Goal: Transaction & Acquisition: Purchase product/service

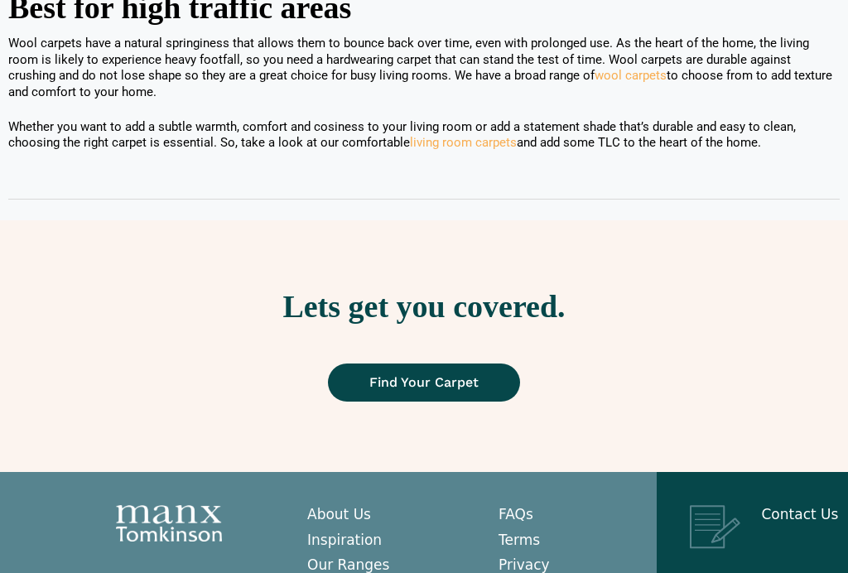
scroll to position [2079, 0]
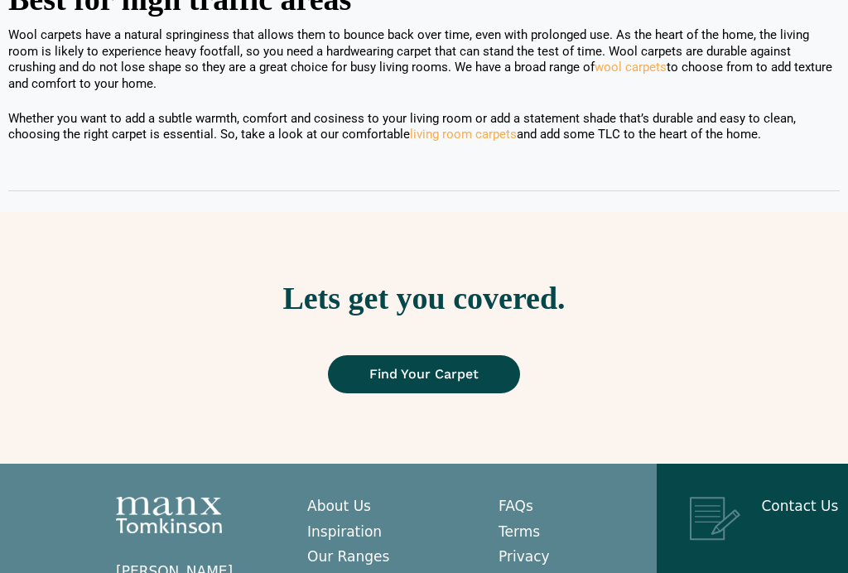
click at [352, 364] on link "Find Your Carpet" at bounding box center [424, 374] width 192 height 38
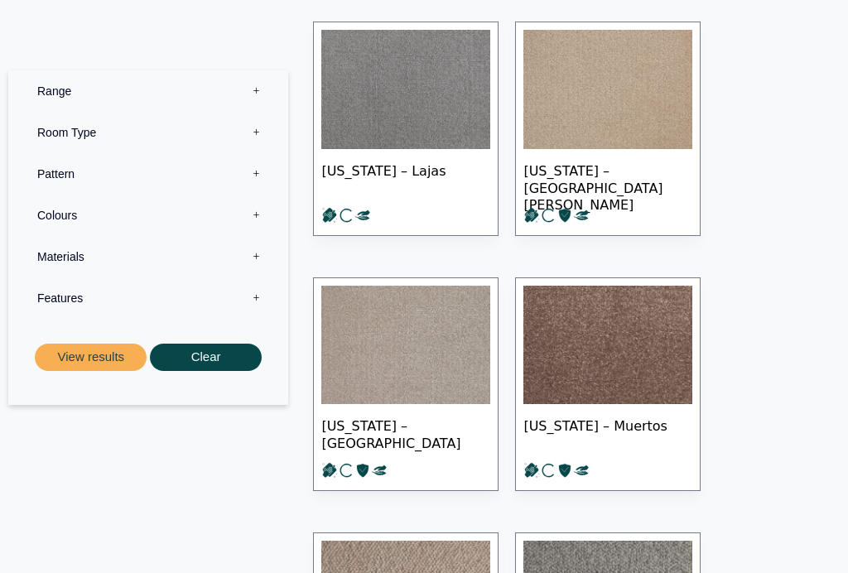
scroll to position [535, 0]
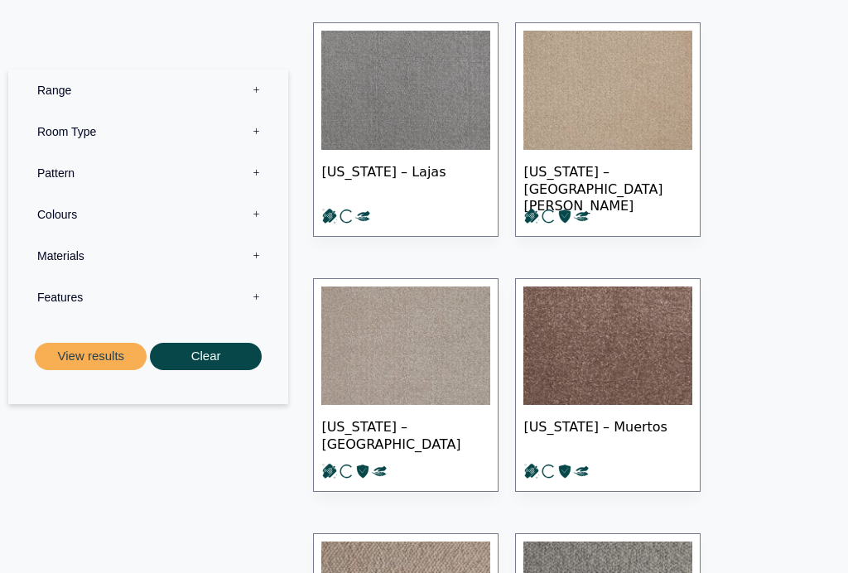
click at [164, 97] on label "Range 0" at bounding box center [148, 90] width 255 height 41
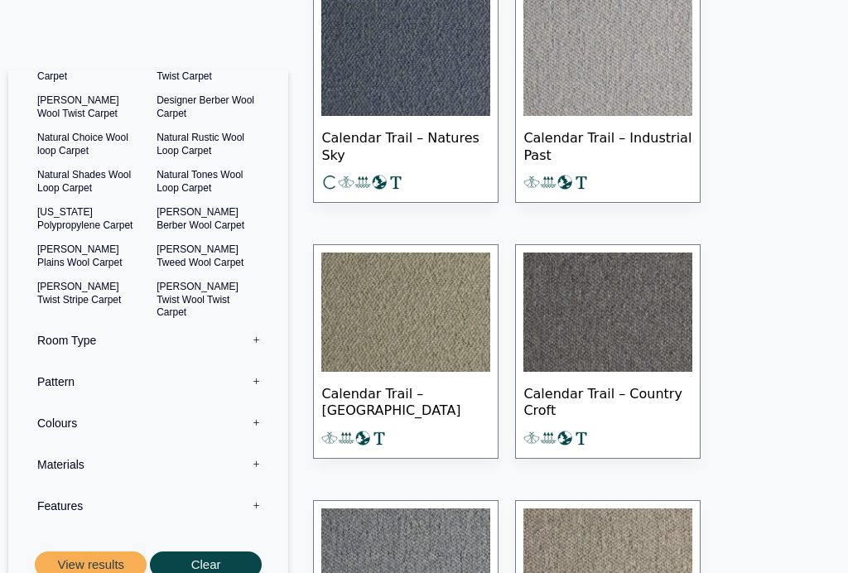
scroll to position [128, 0]
click at [71, 556] on button "View results" at bounding box center [91, 565] width 112 height 27
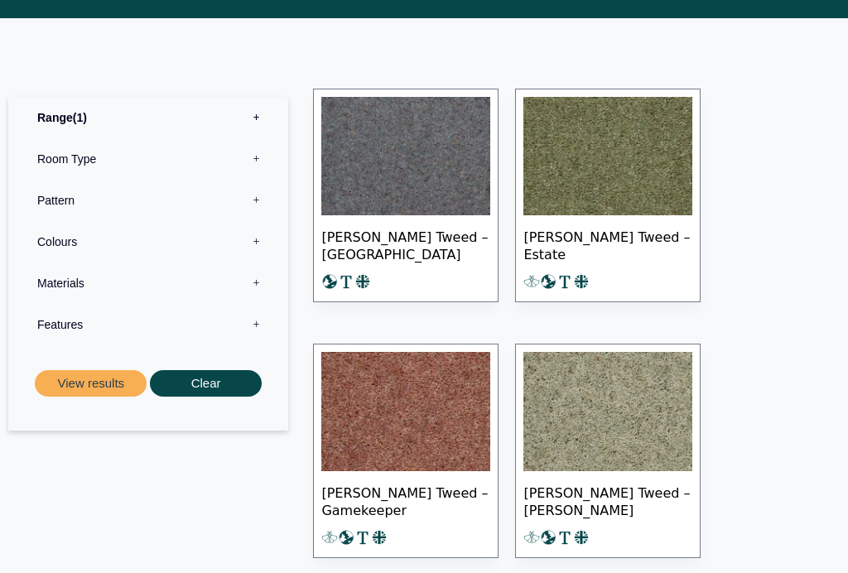
scroll to position [804, 0]
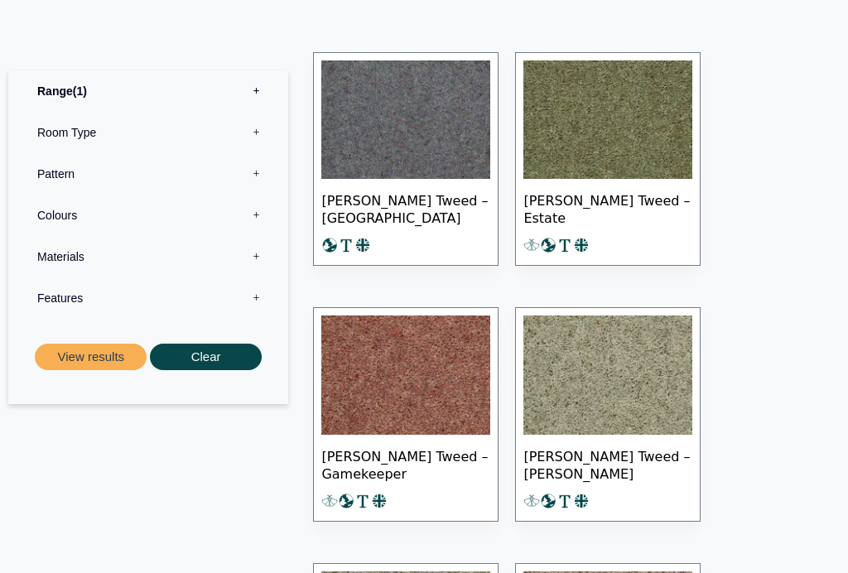
click at [351, 394] on img at bounding box center [405, 375] width 169 height 119
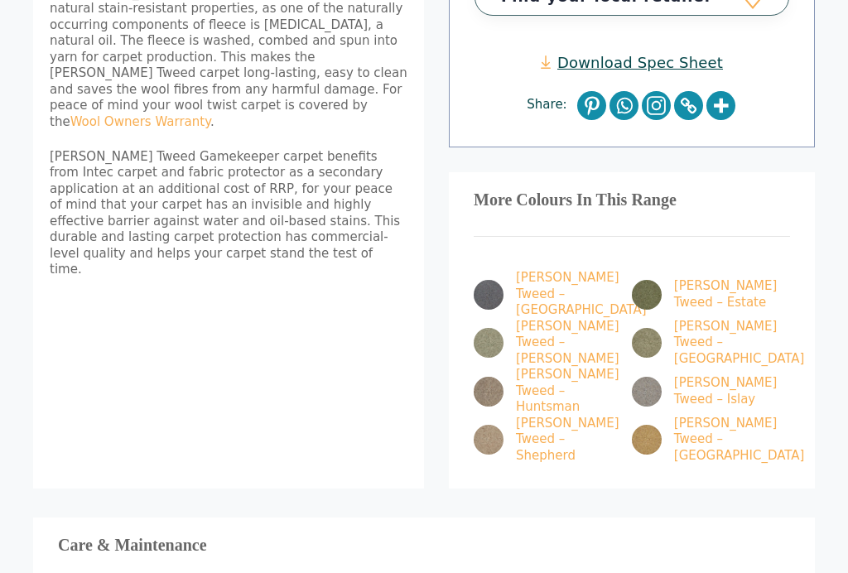
scroll to position [770, 0]
